Goal: Task Accomplishment & Management: Manage account settings

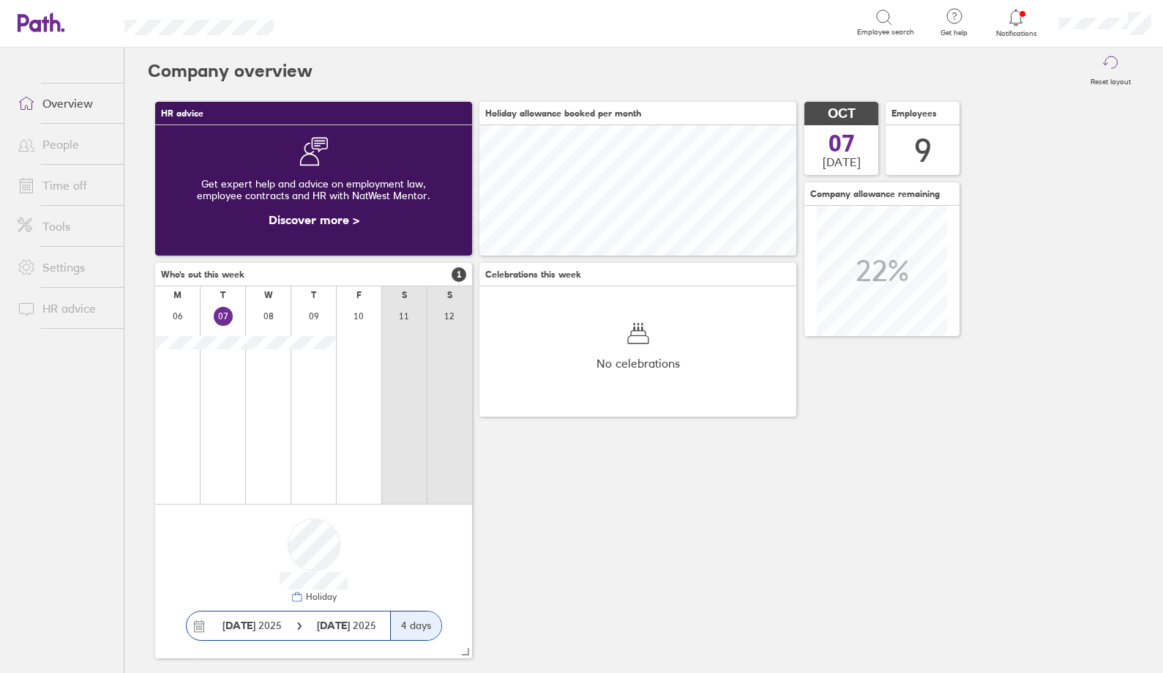
scroll to position [130, 317]
click at [73, 185] on link "Time off" at bounding box center [65, 185] width 118 height 29
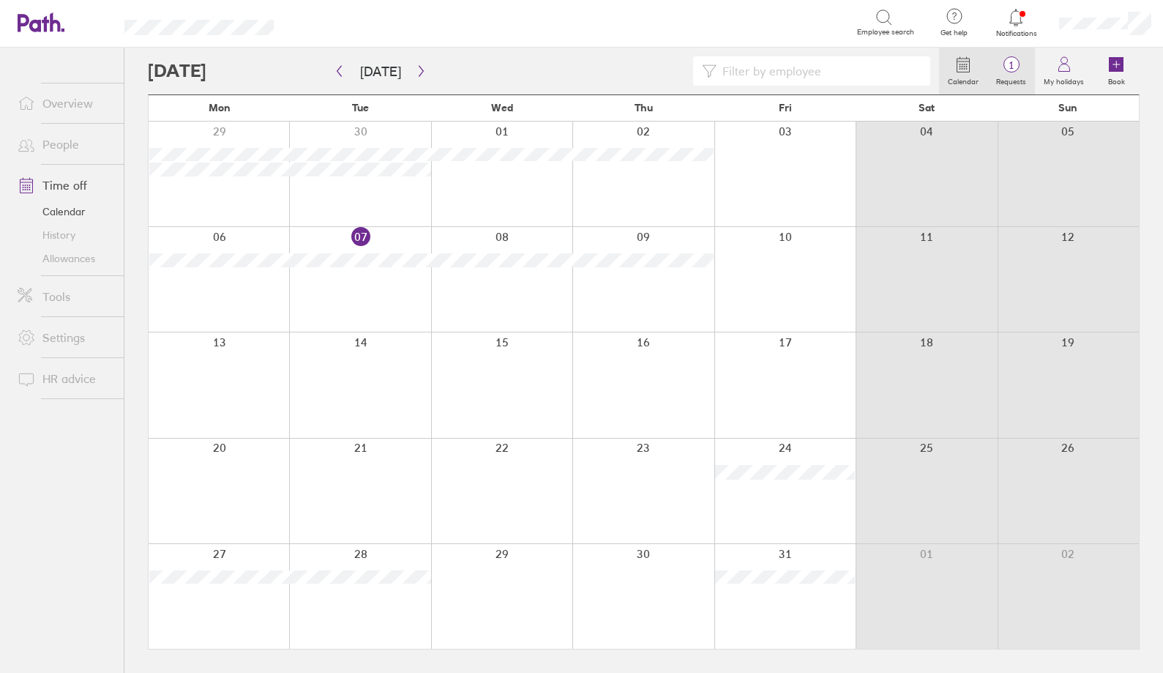
click at [1022, 68] on span "1" at bounding box center [1012, 65] width 48 height 12
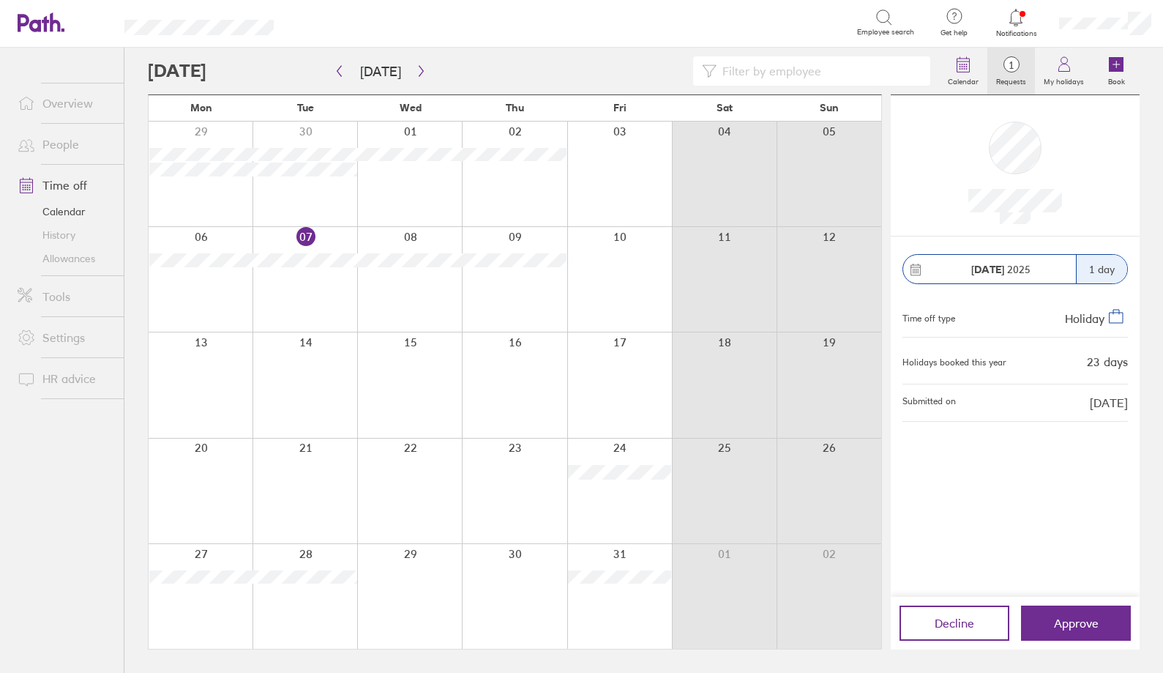
click at [1022, 23] on icon at bounding box center [1016, 18] width 18 height 18
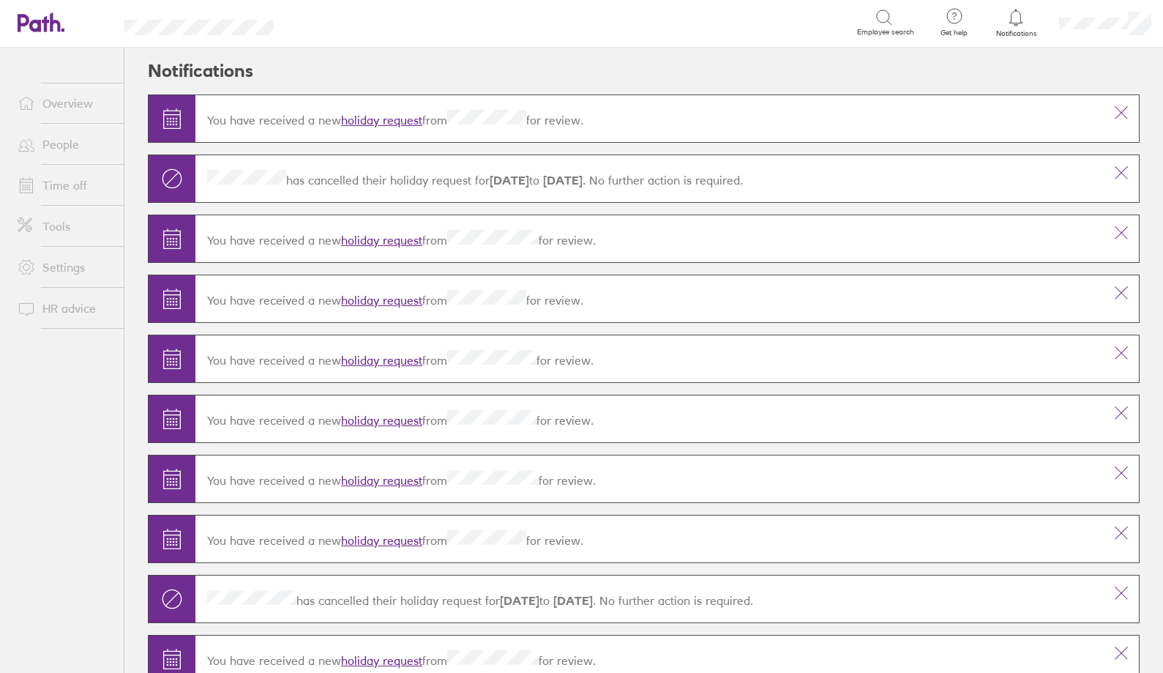
click at [174, 172] on icon at bounding box center [171, 178] width 23 height 23
click at [66, 187] on link "Time off" at bounding box center [65, 185] width 118 height 29
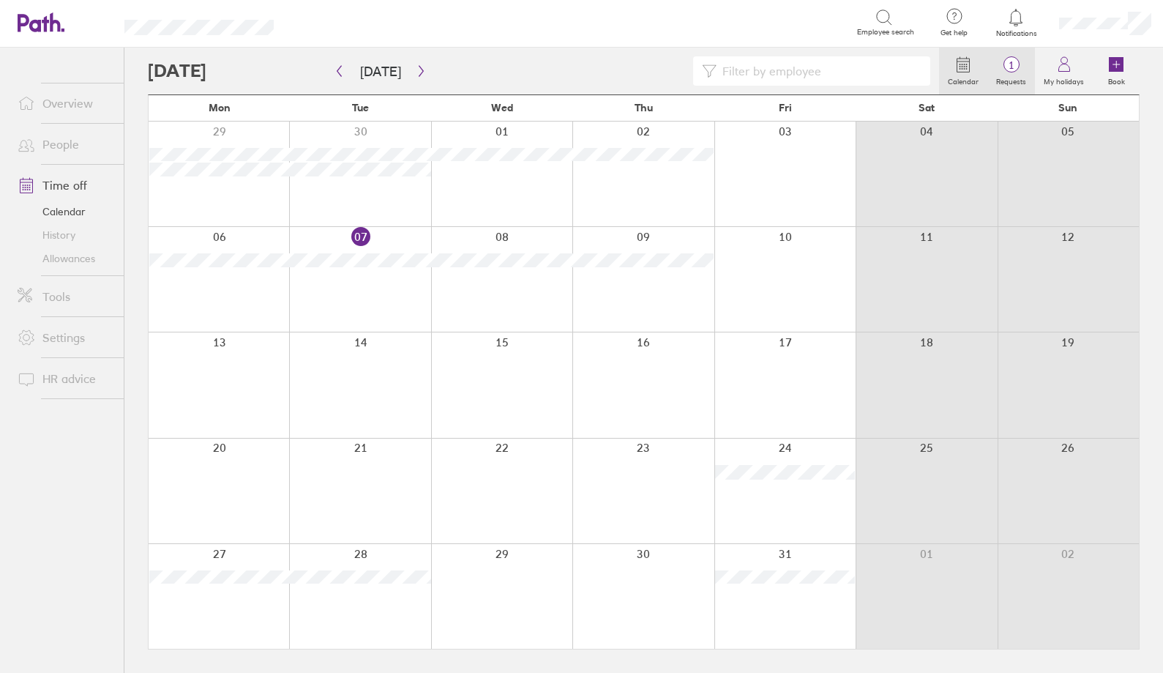
click at [1016, 61] on span "1" at bounding box center [1012, 65] width 48 height 12
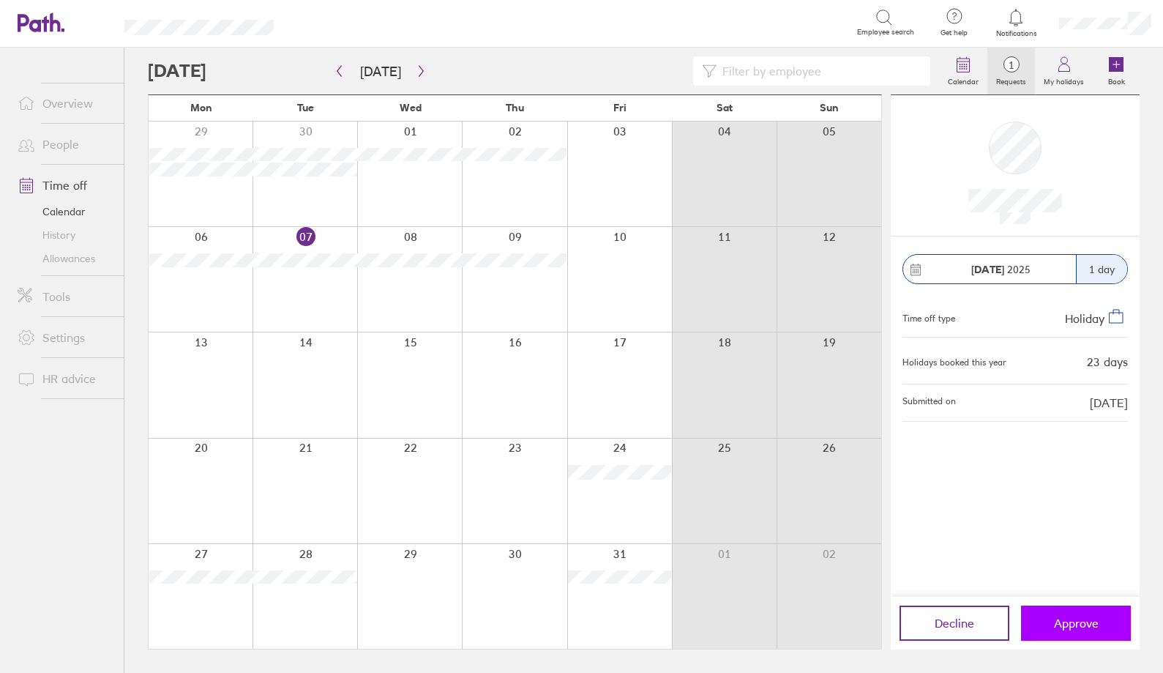
click at [1062, 626] on span "Approve" at bounding box center [1076, 623] width 45 height 13
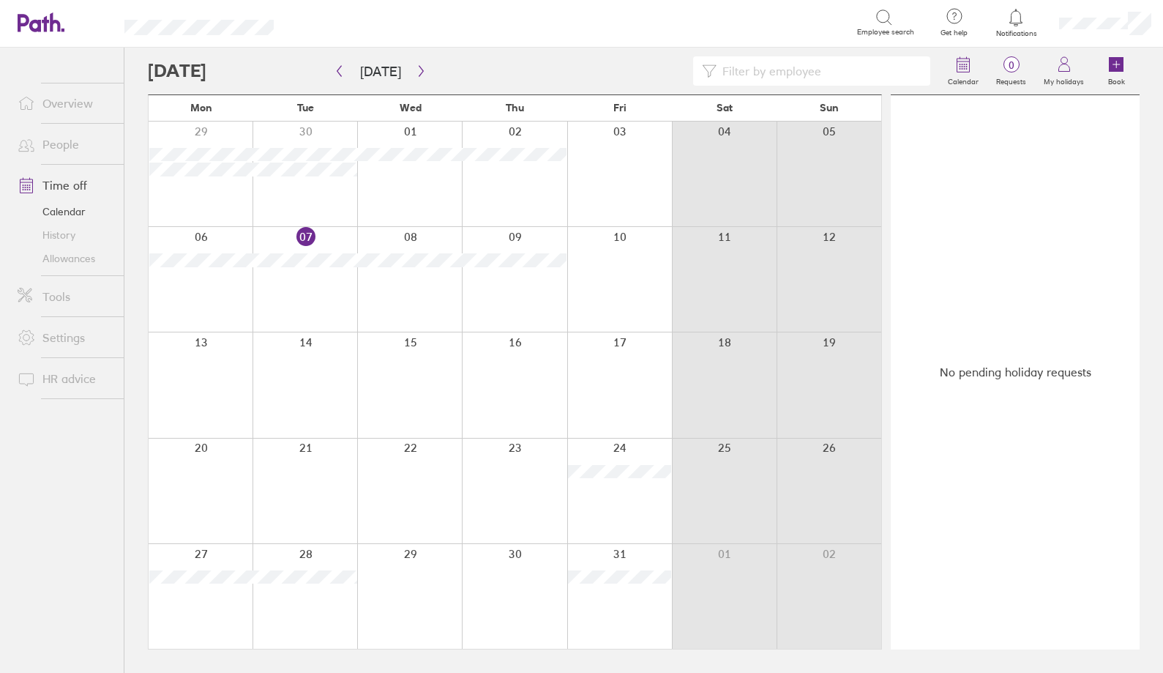
click at [67, 146] on link "People" at bounding box center [65, 144] width 118 height 29
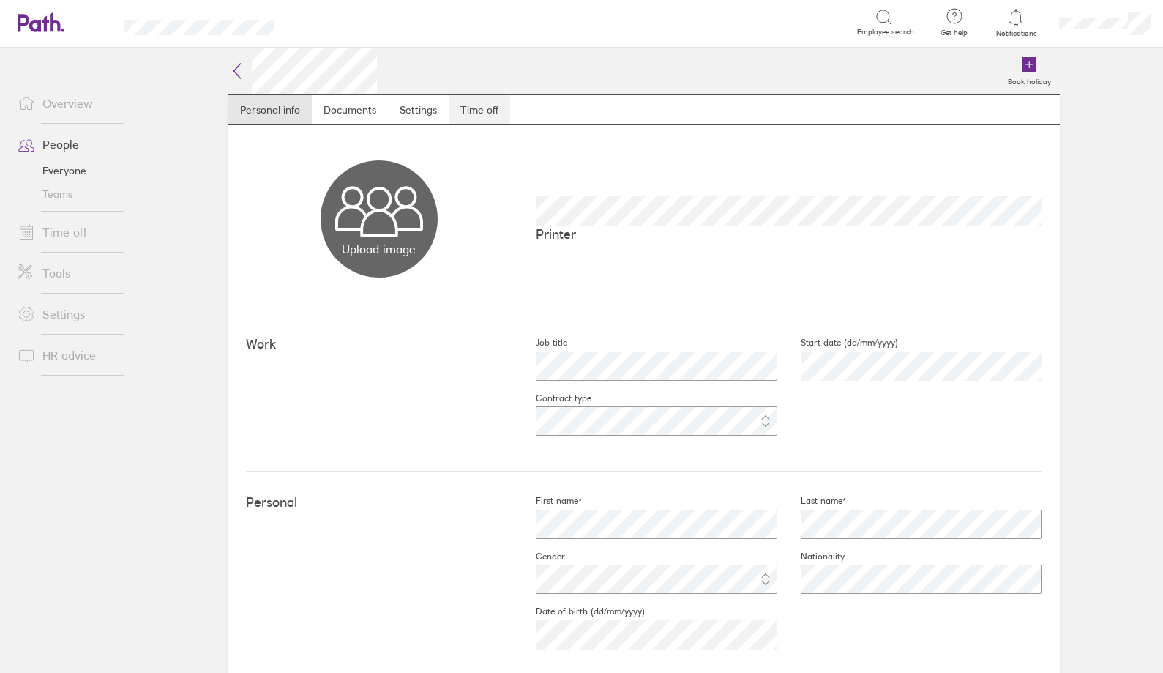
drag, startPoint x: 473, startPoint y: 104, endPoint x: 480, endPoint y: 108, distance: 7.5
click at [474, 105] on link "Time off" at bounding box center [480, 109] width 62 height 29
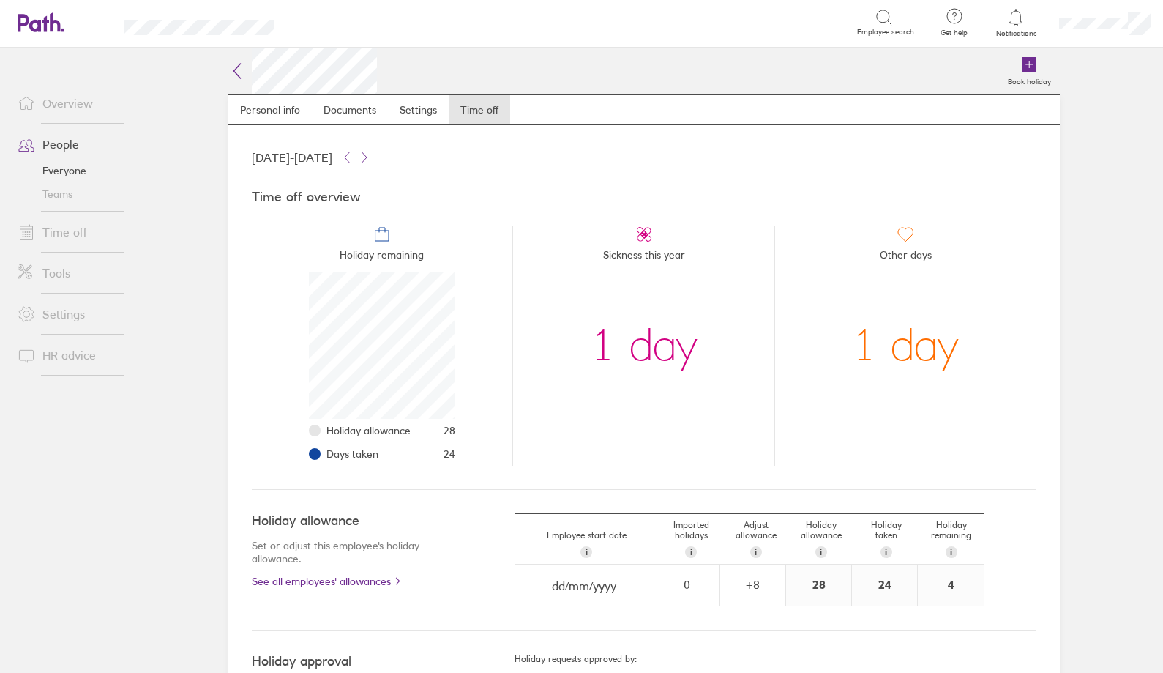
scroll to position [146, 146]
click at [67, 229] on link "Time off" at bounding box center [65, 231] width 118 height 29
